Goal: Find contact information: Find contact information

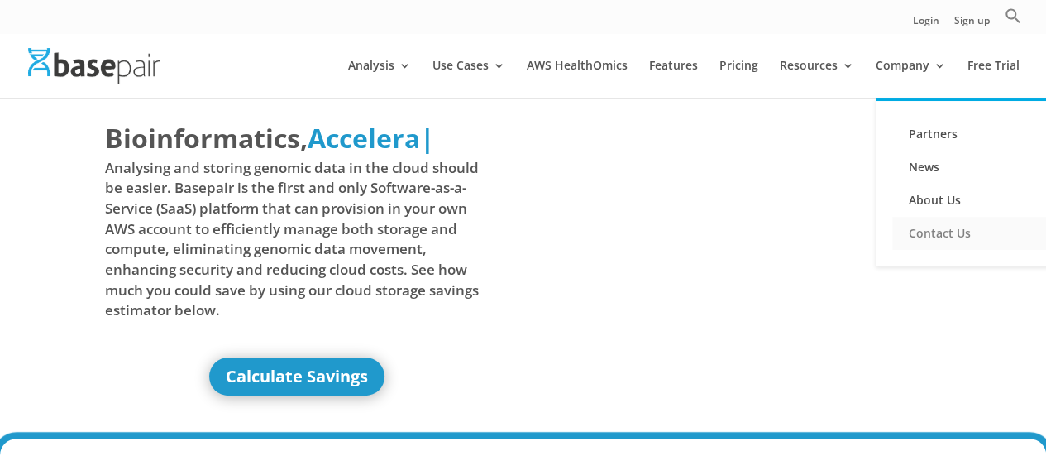
click at [938, 228] on link "Contact Us" at bounding box center [975, 233] width 165 height 33
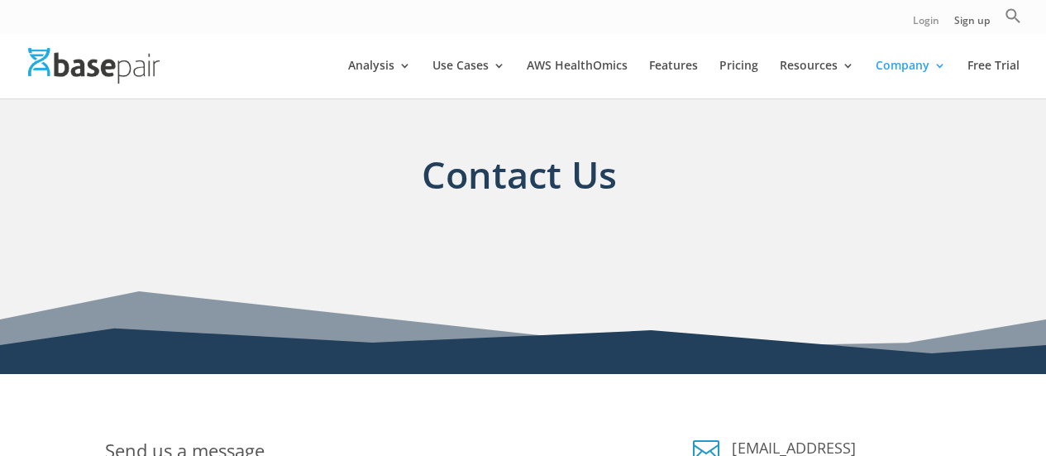
click at [926, 21] on link "Login" at bounding box center [926, 24] width 26 height 17
